Goal: Transaction & Acquisition: Purchase product/service

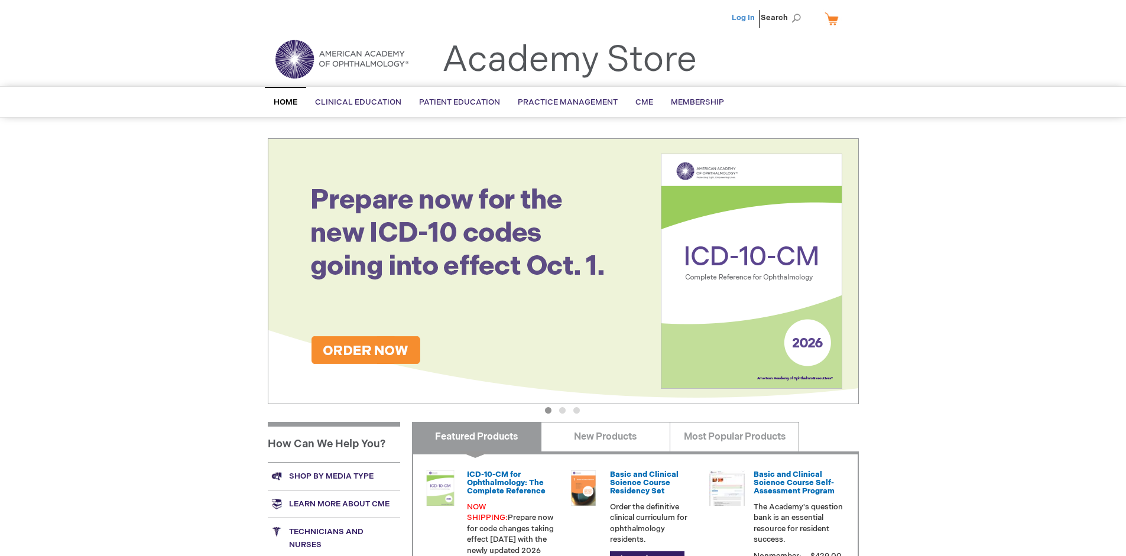
click at [744, 18] on link "Log In" at bounding box center [743, 17] width 23 height 9
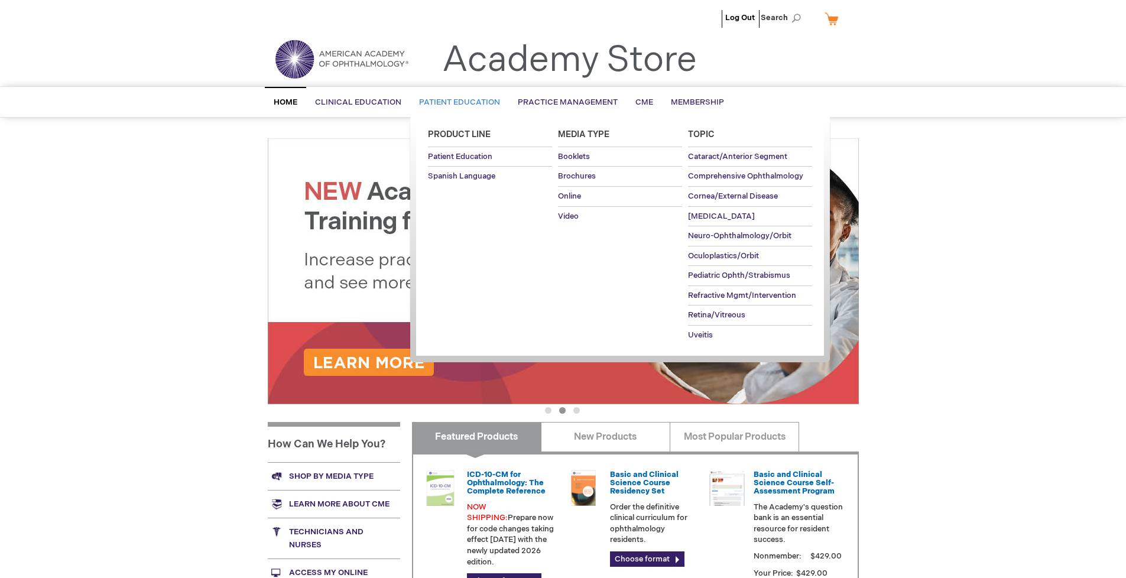
click at [456, 102] on span "Patient Education" at bounding box center [459, 102] width 81 height 9
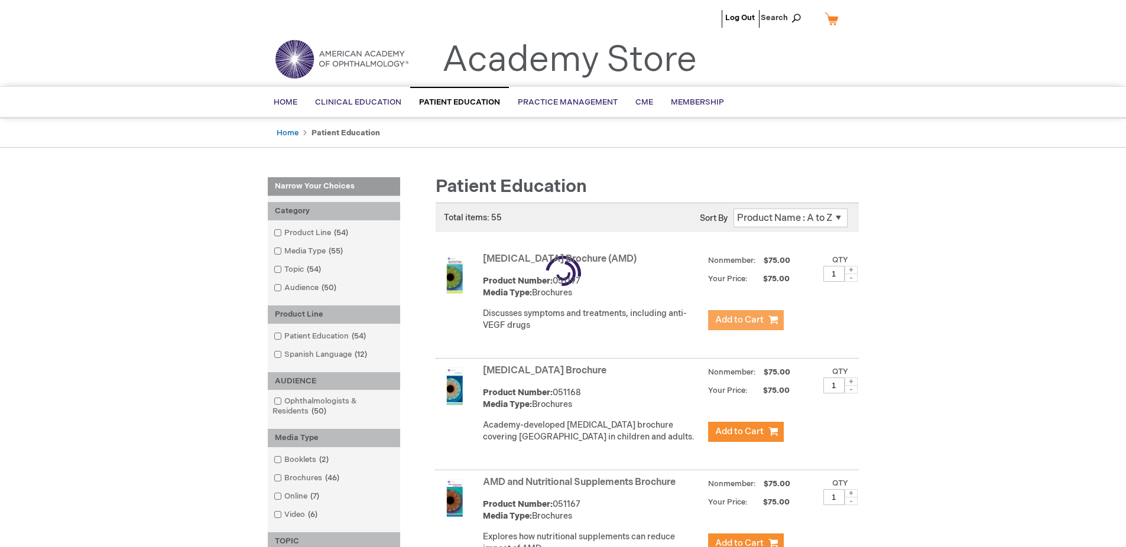
click at [745, 320] on span "Add to Cart" at bounding box center [739, 319] width 48 height 11
